Goal: Obtain resource: Download file/media

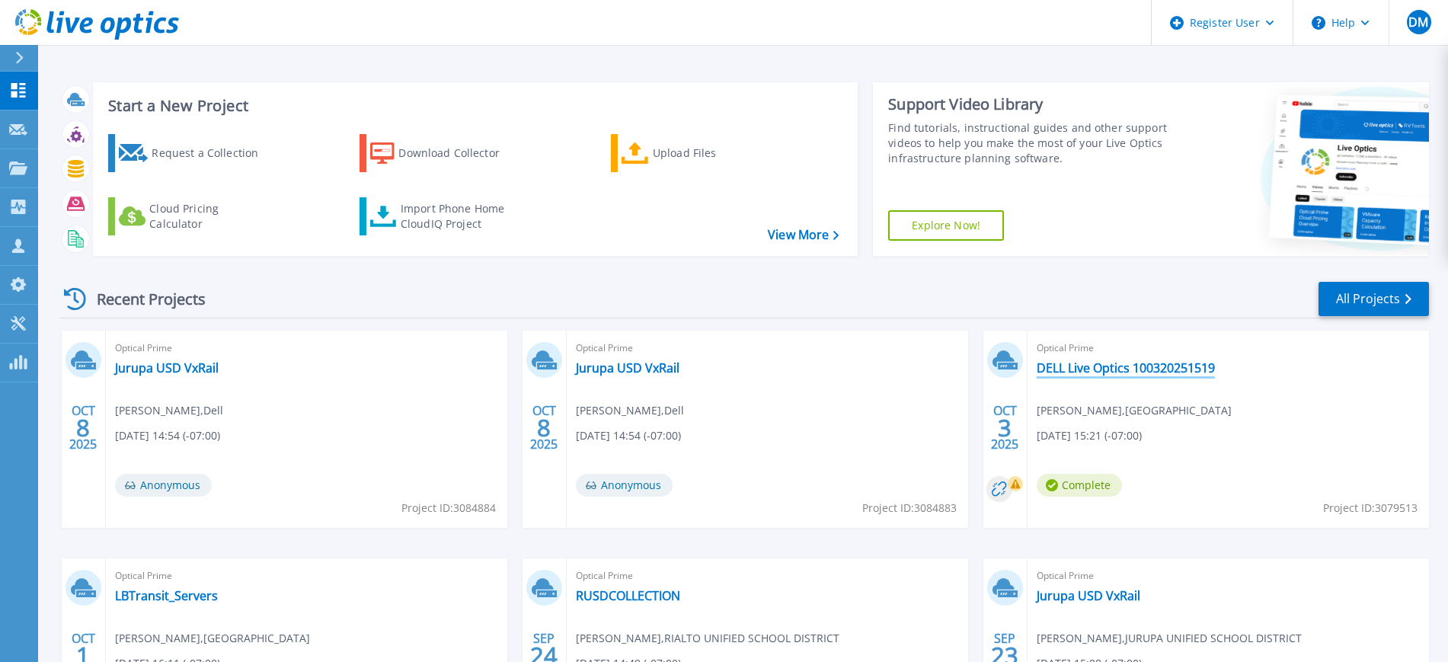
click at [1118, 365] on link "DELL Live Optics 100320251519" at bounding box center [1126, 367] width 178 height 15
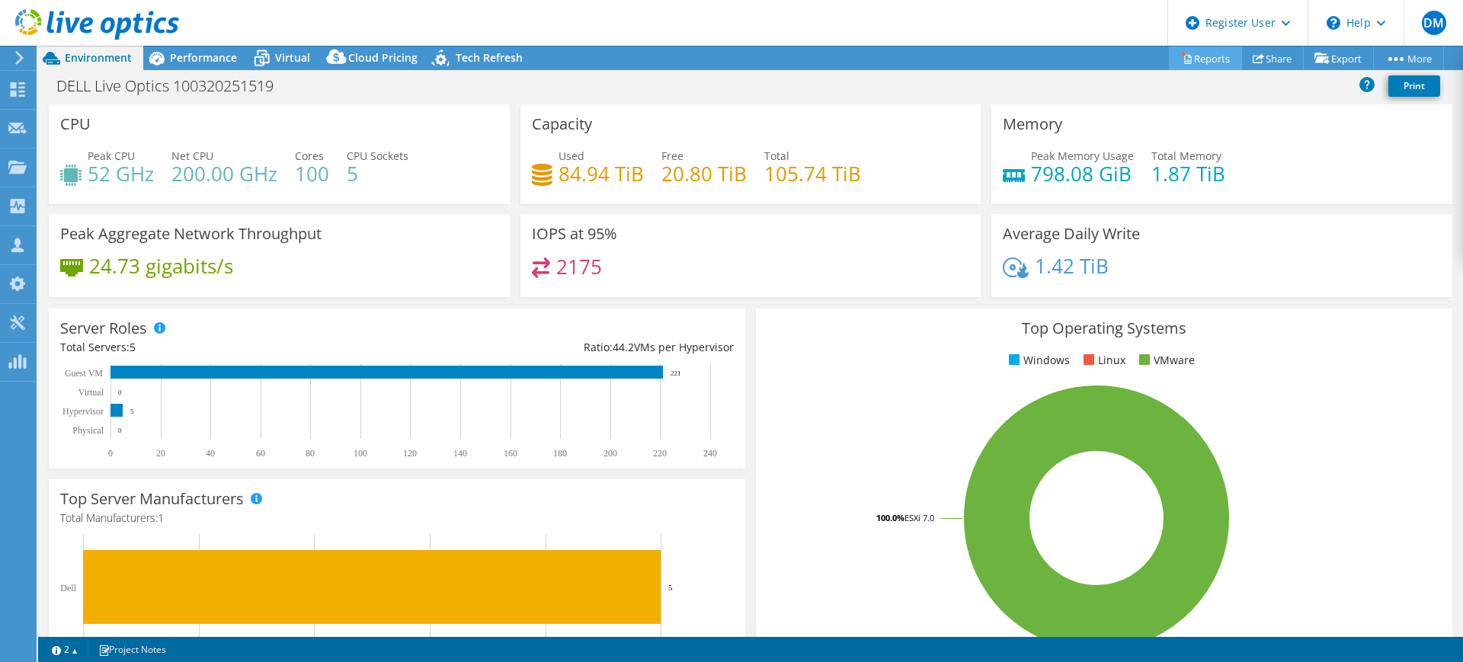
click at [1201, 62] on link "Reports" at bounding box center [1205, 58] width 73 height 24
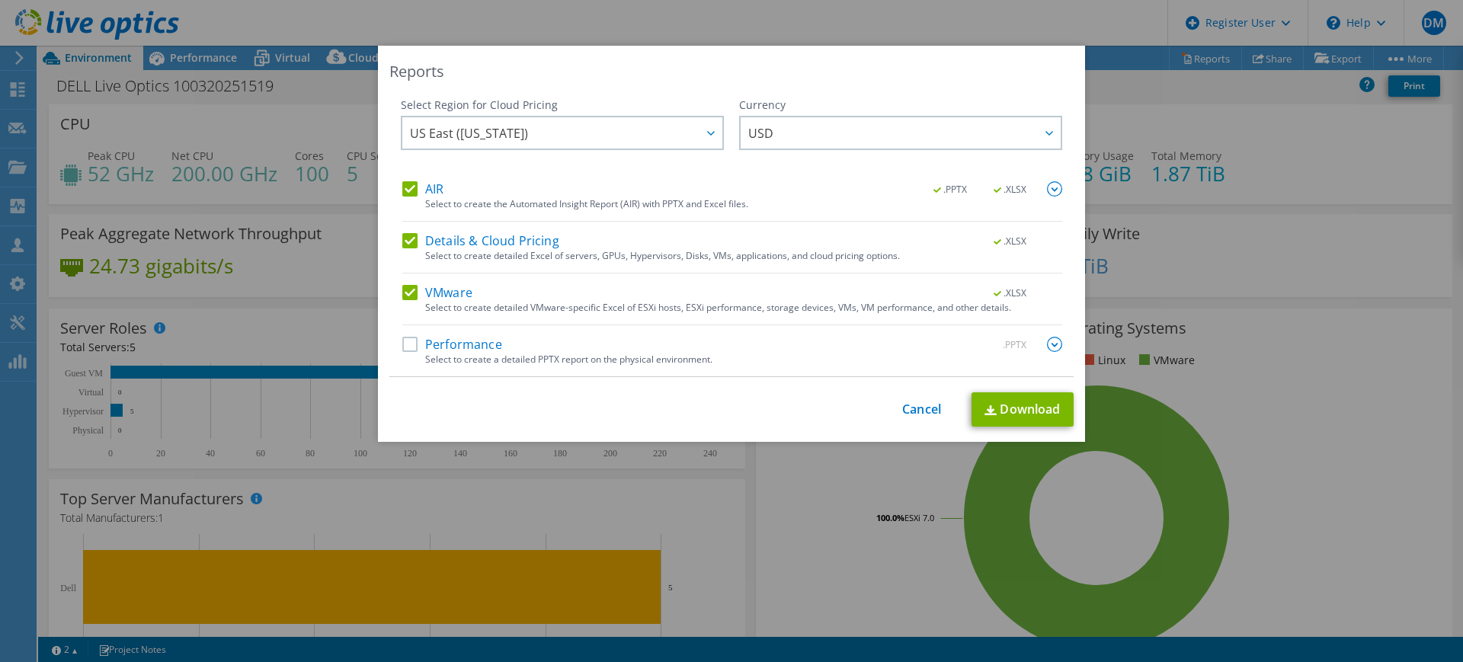
click at [408, 194] on label "AIR" at bounding box center [422, 188] width 41 height 15
click at [0, 0] on input "AIR" at bounding box center [0, 0] width 0 height 0
click at [405, 237] on label "Details & Cloud Pricing" at bounding box center [480, 240] width 157 height 15
click at [0, 0] on input "Details & Cloud Pricing" at bounding box center [0, 0] width 0 height 0
click at [993, 408] on link "Download" at bounding box center [1022, 409] width 102 height 34
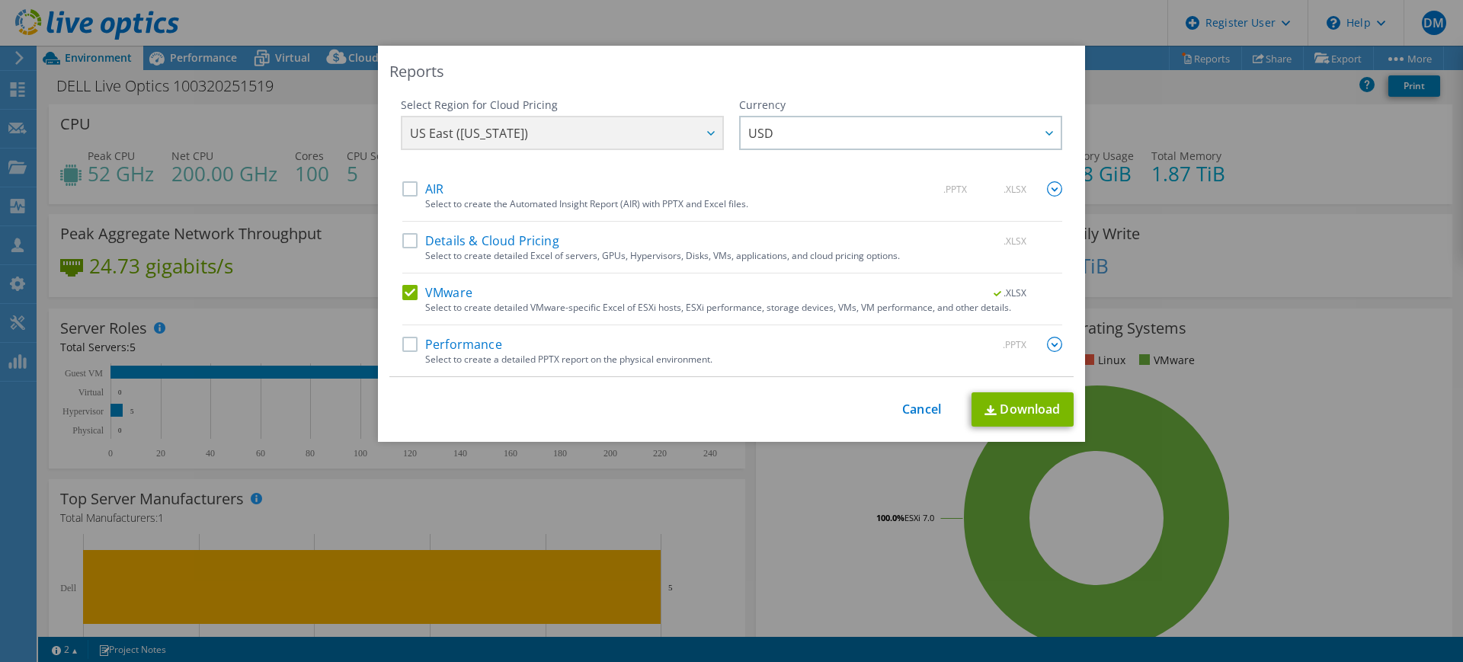
click at [913, 418] on div "This process may take a while, please wait... Cancel Download" at bounding box center [731, 409] width 684 height 34
click at [914, 412] on link "Cancel" at bounding box center [921, 409] width 39 height 14
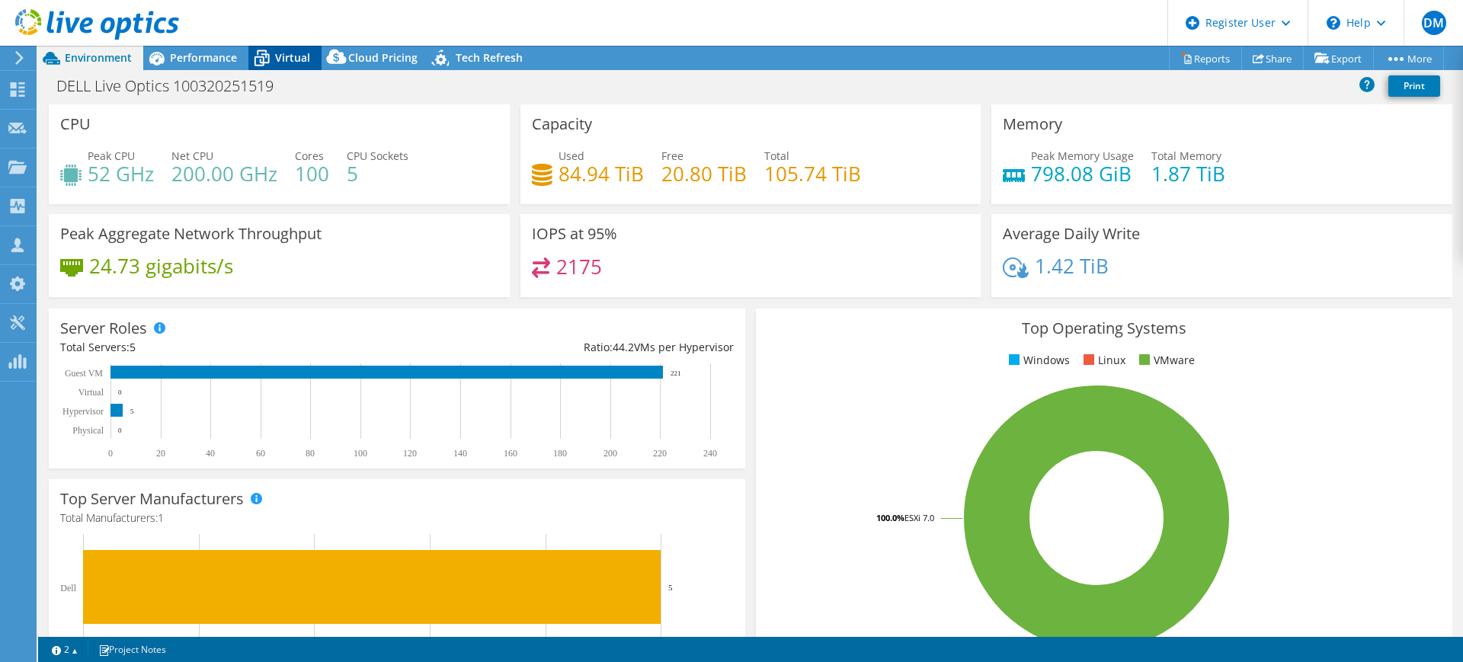
click at [285, 52] on span "Virtual" at bounding box center [292, 57] width 35 height 14
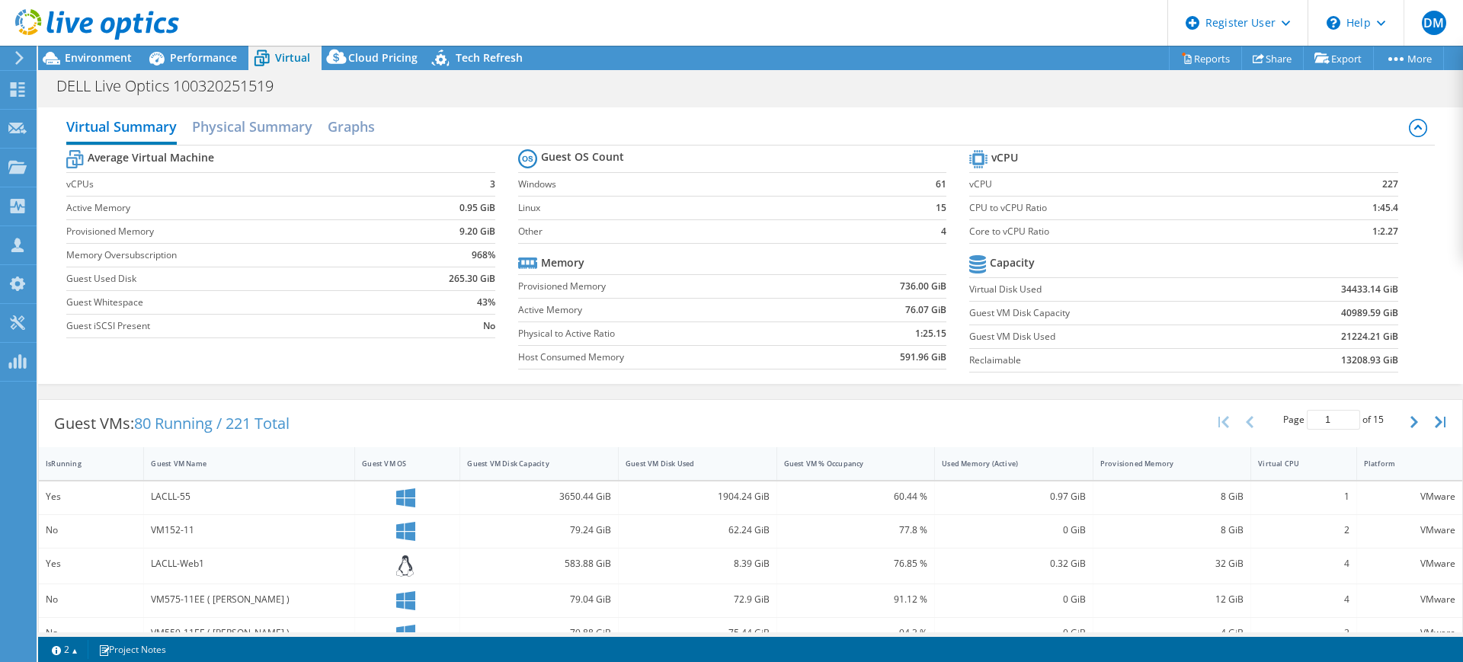
click at [1351, 287] on b "34433.14 GiB" at bounding box center [1369, 289] width 57 height 15
drag, startPoint x: 1087, startPoint y: 283, endPoint x: 1095, endPoint y: 272, distance: 13.1
click at [1096, 277] on td "Virtual Disk Used" at bounding box center [1109, 289] width 280 height 24
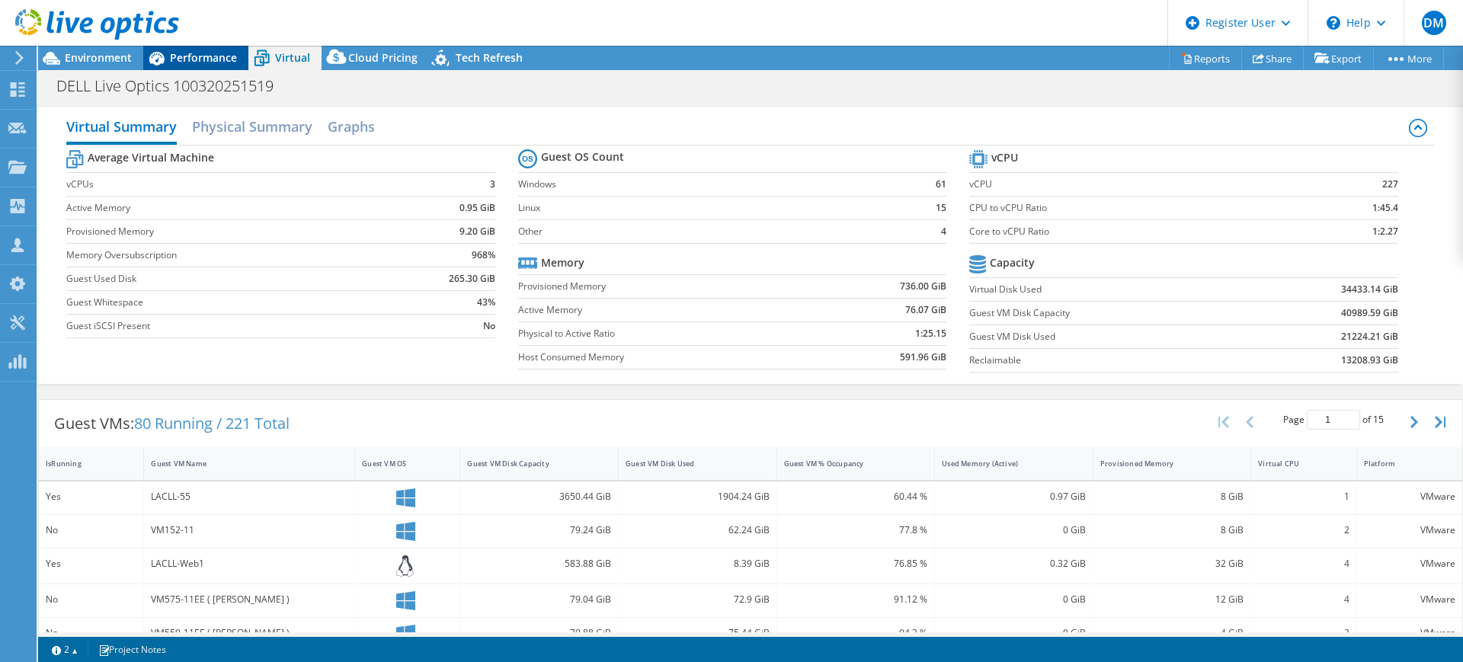
click at [217, 56] on span "Performance" at bounding box center [203, 57] width 67 height 14
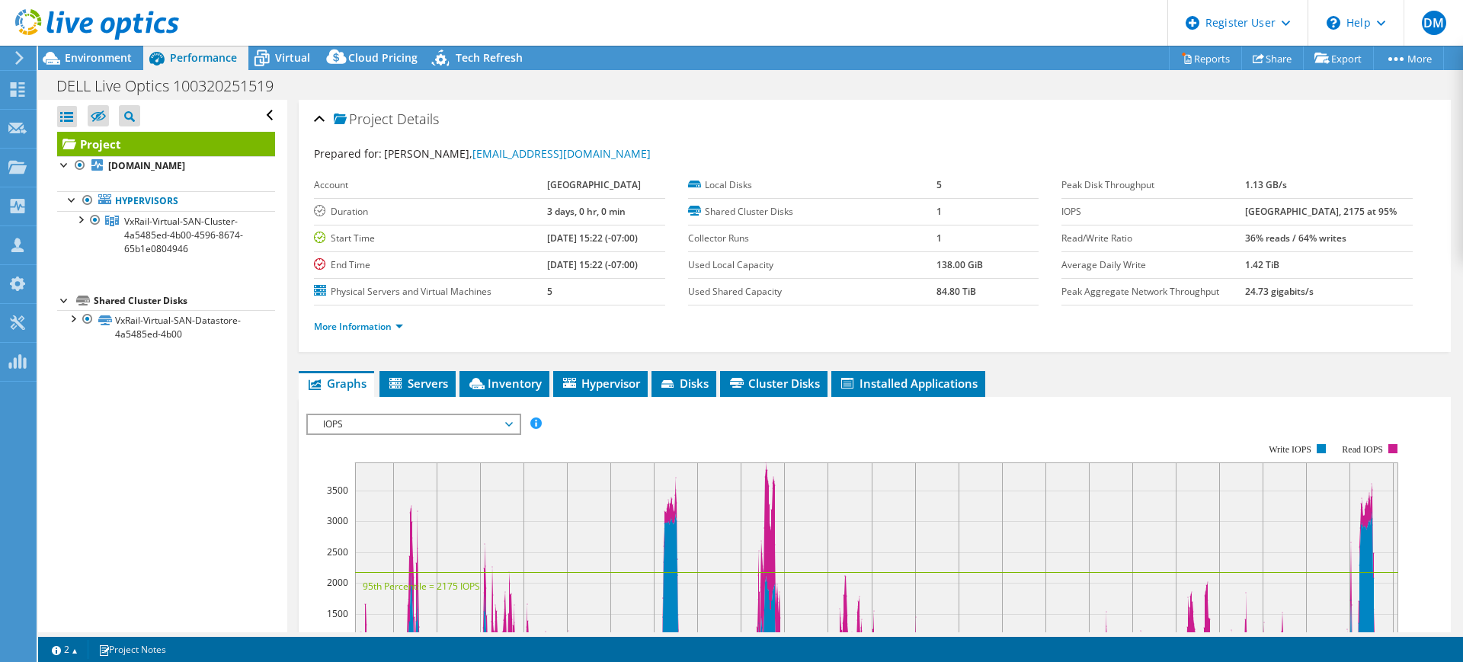
drag, startPoint x: 1240, startPoint y: 202, endPoint x: 1267, endPoint y: 206, distance: 26.9
click at [1267, 206] on tr "IOPS 3950 at Peak, 2175 at 95%" at bounding box center [1236, 211] width 351 height 27
click at [379, 324] on link "More Information" at bounding box center [358, 326] width 89 height 13
